Goal: Obtain resource: Obtain resource

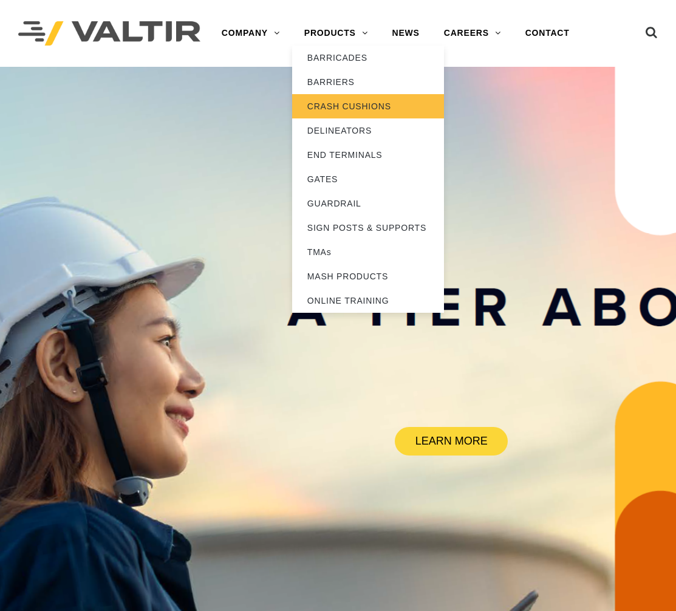
click at [335, 106] on link "CRASH CUSHIONS" at bounding box center [368, 106] width 152 height 24
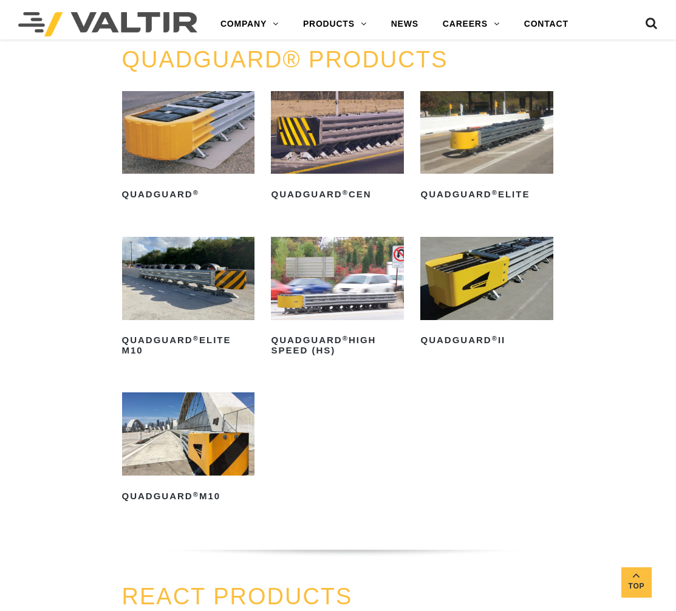
scroll to position [659, 0]
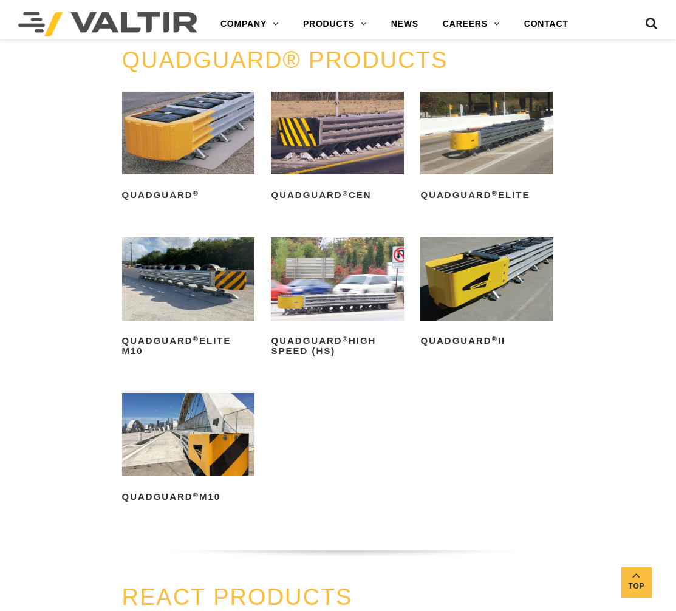
click at [197, 114] on img at bounding box center [188, 133] width 133 height 83
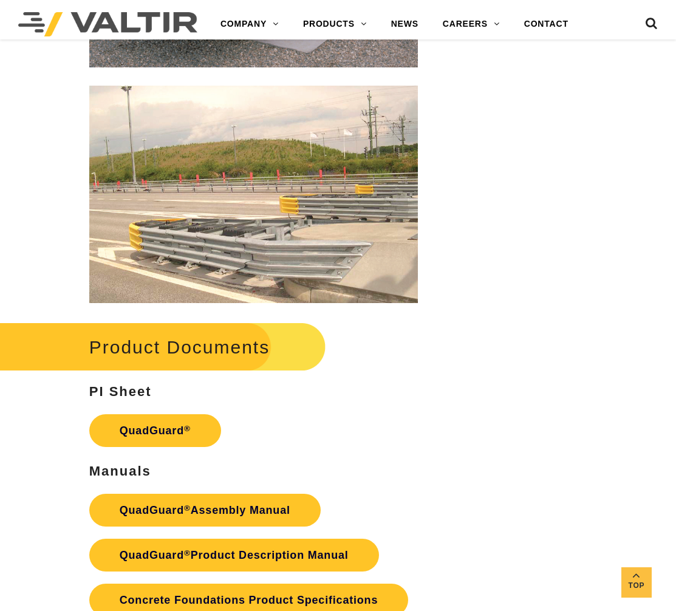
scroll to position [2057, 0]
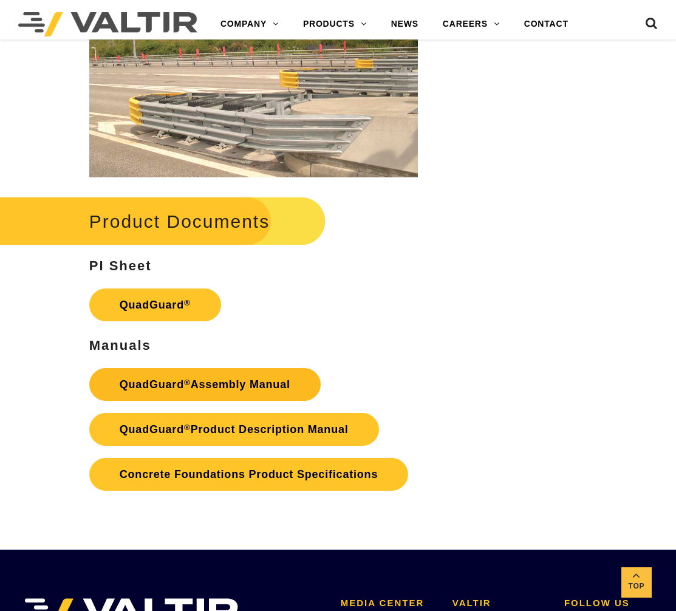
click at [234, 379] on link "QuadGuard ® Assembly Manual" at bounding box center [204, 384] width 231 height 33
